Goal: Task Accomplishment & Management: Use online tool/utility

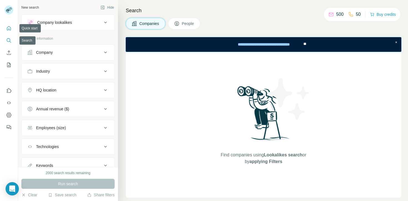
click at [8, 24] on button "Quick start" at bounding box center [8, 28] width 9 height 10
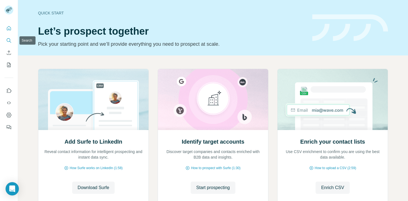
click at [9, 37] on button "Search" at bounding box center [8, 41] width 9 height 10
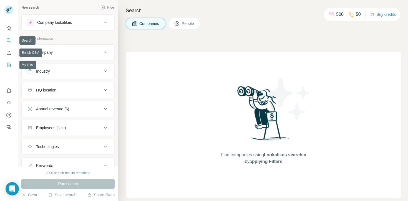
click at [7, 60] on nav at bounding box center [8, 46] width 9 height 47
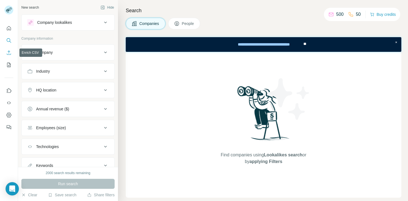
click at [7, 53] on icon "Enrich CSV" at bounding box center [9, 53] width 6 height 6
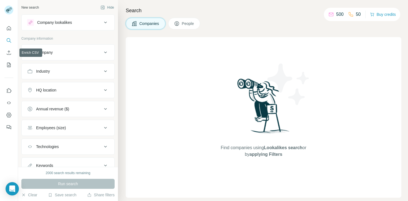
click at [9, 46] on nav at bounding box center [8, 46] width 9 height 47
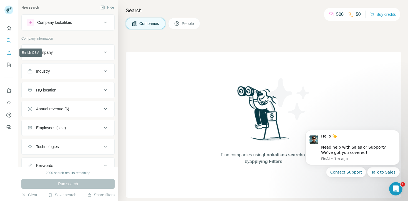
click at [7, 51] on icon "Enrich CSV" at bounding box center [9, 53] width 6 height 6
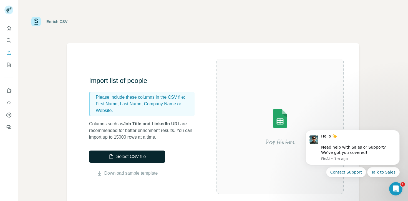
click at [134, 154] on button "Select CSV file" at bounding box center [127, 157] width 76 height 12
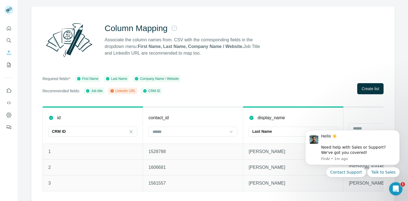
scroll to position [36, 0]
click at [400, 132] on button "Dismiss notification" at bounding box center [398, 131] width 7 height 7
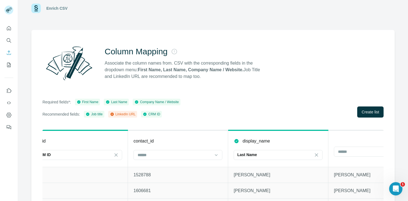
scroll to position [0, 0]
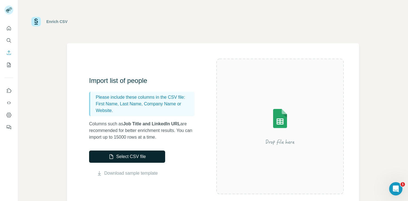
click at [153, 156] on button "Select CSV file" at bounding box center [127, 157] width 76 height 12
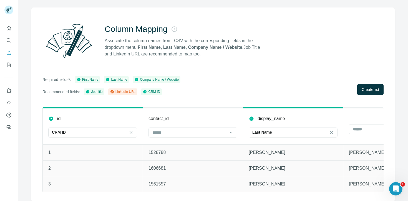
scroll to position [33, 0]
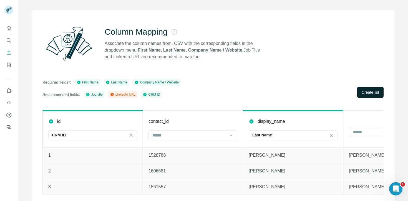
click at [367, 91] on span "Create list" at bounding box center [370, 93] width 17 height 6
click at [356, 128] on div at bounding box center [390, 131] width 75 height 9
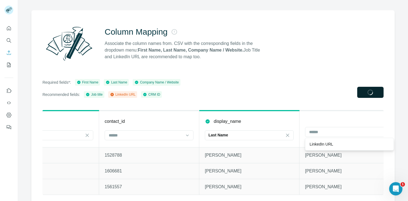
click at [317, 113] on th at bounding box center [350, 129] width 100 height 37
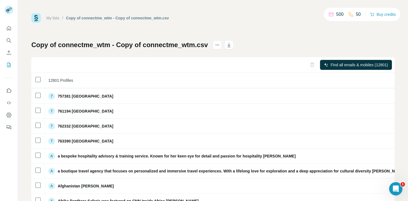
scroll to position [0, 0]
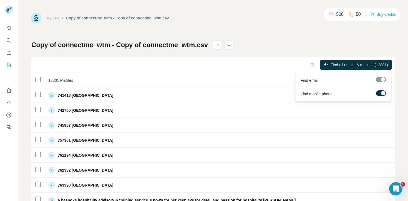
click at [382, 79] on div at bounding box center [381, 80] width 10 height 6
click at [371, 61] on button "Find all emails & mobiles (12801)" at bounding box center [356, 65] width 72 height 10
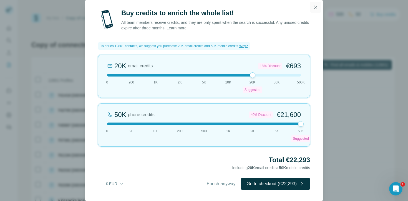
click at [319, 6] on button "button" at bounding box center [315, 7] width 11 height 11
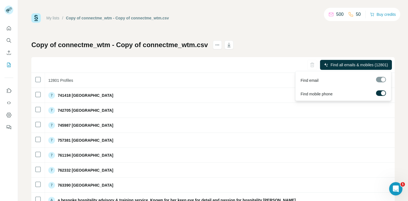
click at [382, 93] on div at bounding box center [383, 93] width 4 height 4
click at [355, 64] on span "Find all emails (12801)" at bounding box center [368, 65] width 39 height 6
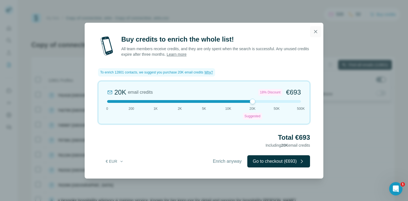
click at [316, 32] on icon "button" at bounding box center [316, 32] width 6 height 6
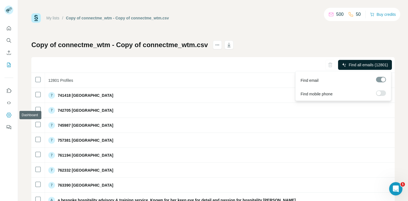
click at [11, 112] on icon "Dashboard" at bounding box center [9, 115] width 6 height 6
click at [377, 64] on span "Find all emails (12801)" at bounding box center [368, 65] width 39 height 6
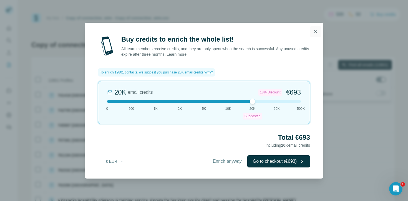
click at [314, 31] on icon "button" at bounding box center [316, 32] width 6 height 6
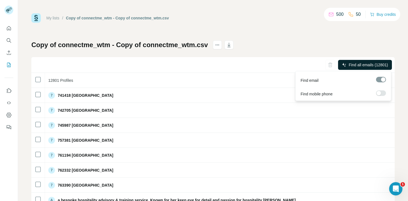
click at [378, 92] on div at bounding box center [379, 93] width 4 height 4
click at [368, 65] on span "Find all emails & mobiles (12801)" at bounding box center [359, 65] width 57 height 6
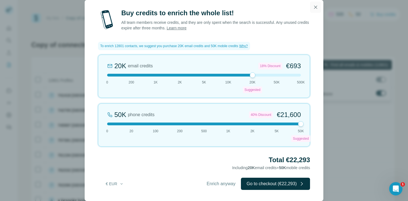
click at [317, 7] on icon "button" at bounding box center [316, 7] width 6 height 6
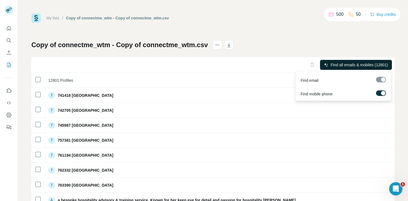
click at [380, 91] on label at bounding box center [381, 94] width 10 height 6
